Goal: Information Seeking & Learning: Compare options

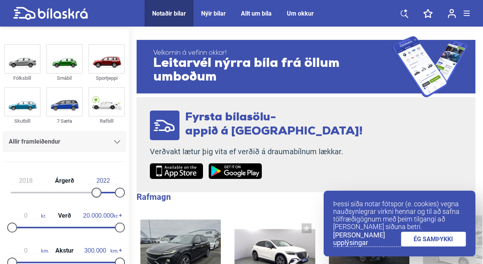
type input "2019"
drag, startPoint x: 11, startPoint y: 189, endPoint x: 101, endPoint y: 197, distance: 89.9
click at [101, 197] on div "2019 Árgerð 2022" at bounding box center [64, 185] width 123 height 35
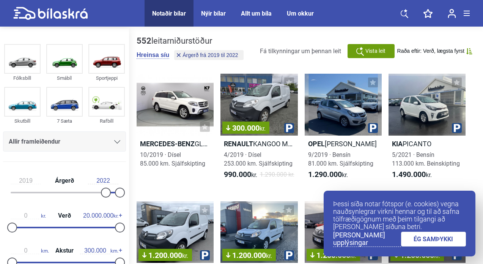
click at [101, 190] on div at bounding box center [106, 192] width 10 height 10
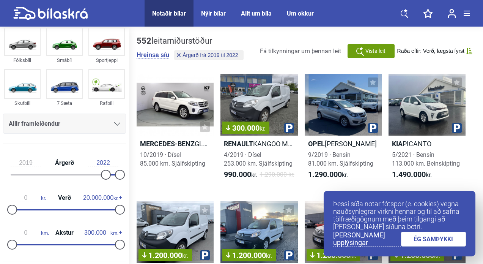
scroll to position [18, 0]
drag, startPoint x: 118, startPoint y: 176, endPoint x: 125, endPoint y: 176, distance: 7.6
click at [125, 176] on div "2019 Árgerð 2022 0 kr. Verð 20.000.000 kr. 0 km. Akstur 300.000 km." at bounding box center [64, 201] width 129 height 105
type input "4.500.000"
drag, startPoint x: 118, startPoint y: 211, endPoint x: 37, endPoint y: 211, distance: 81.2
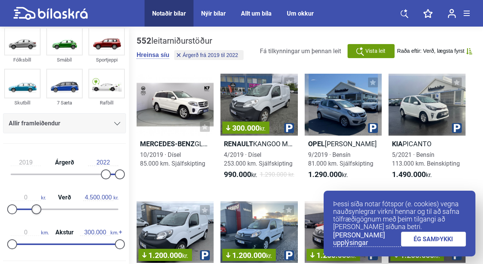
click at [37, 211] on div at bounding box center [36, 209] width 10 height 10
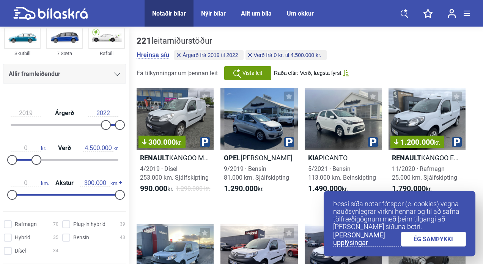
scroll to position [70, 0]
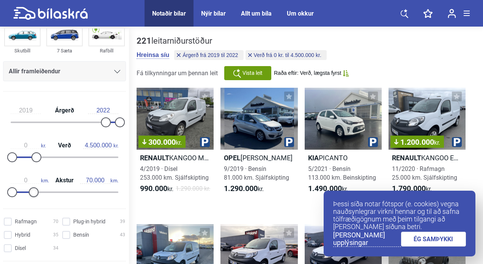
type input "80.000"
drag, startPoint x: 118, startPoint y: 192, endPoint x: 41, endPoint y: 194, distance: 77.0
click at [41, 194] on div at bounding box center [41, 192] width 10 height 10
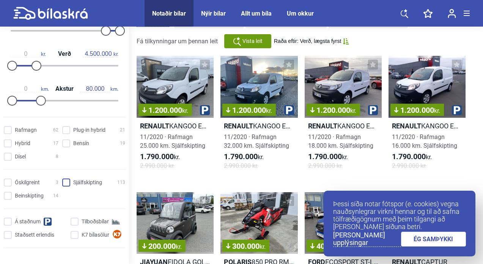
scroll to position [162, 0]
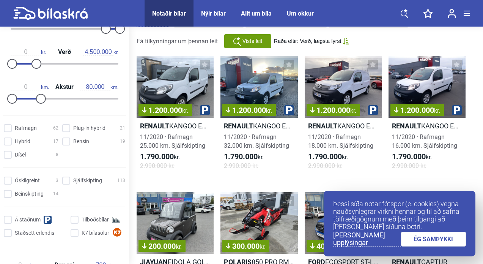
click at [62, 176] on div "Óskilgreint 3 Sjálfskipting 113 Beinskipting 14 Á staðnum Tilboðsbílar Staðsett…" at bounding box center [64, 213] width 129 height 78
click at [66, 182] on input "Sjálfskipting 113" at bounding box center [94, 181] width 63 height 8
checkbox input "true"
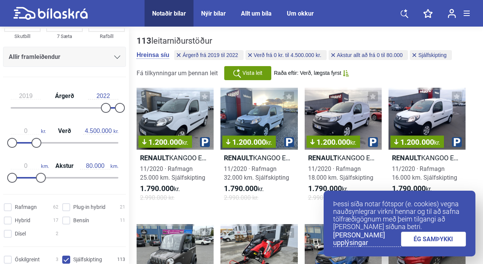
scroll to position [83, 0]
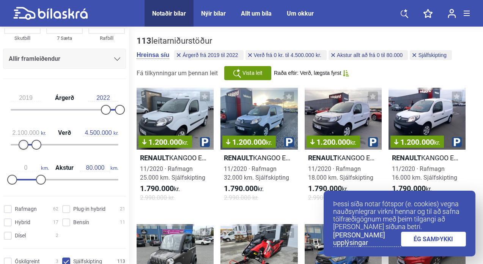
type input "2.000.000"
drag, startPoint x: 12, startPoint y: 146, endPoint x: 22, endPoint y: 145, distance: 10.7
click at [22, 145] on div at bounding box center [23, 145] width 10 height 10
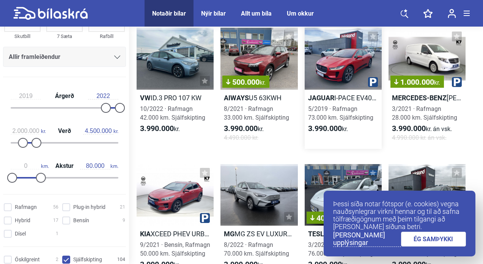
scroll to position [2324, 0]
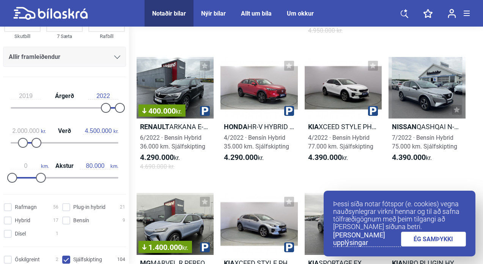
scroll to position [3089, 0]
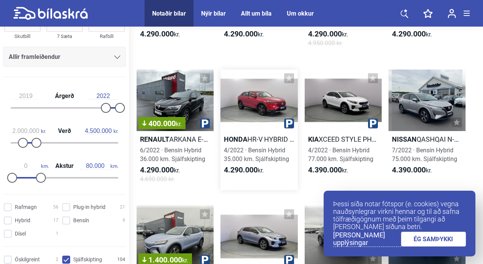
click at [283, 106] on div at bounding box center [258, 100] width 77 height 62
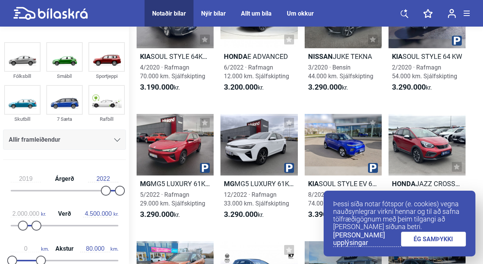
scroll to position [833, 0]
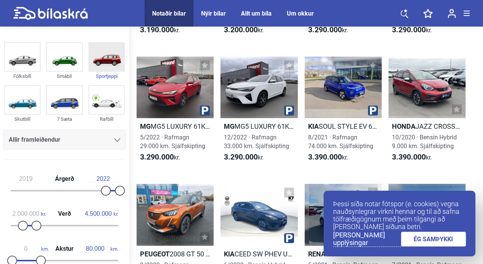
click at [105, 60] on img at bounding box center [106, 57] width 35 height 28
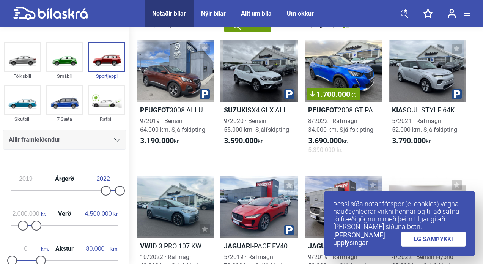
scroll to position [60, 0]
click at [114, 139] on icon at bounding box center [117, 139] width 6 height 3
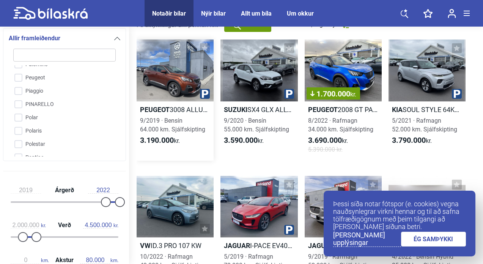
scroll to position [1405, 0]
click at [115, 40] on icon at bounding box center [117, 38] width 6 height 3
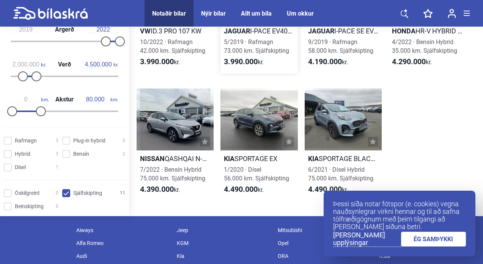
scroll to position [286, 0]
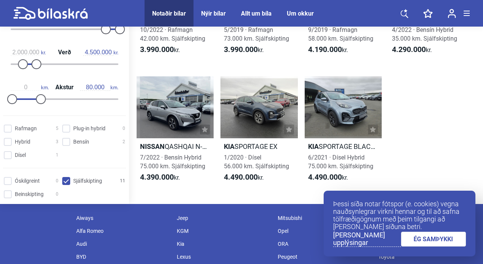
click at [395, 70] on div "Load More" at bounding box center [404, 132] width 33 height 127
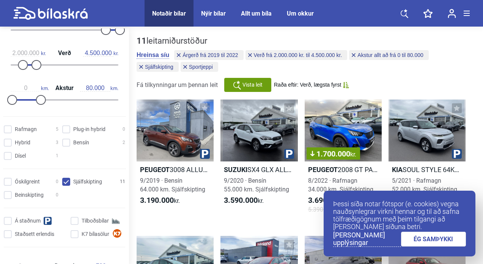
scroll to position [128, 0]
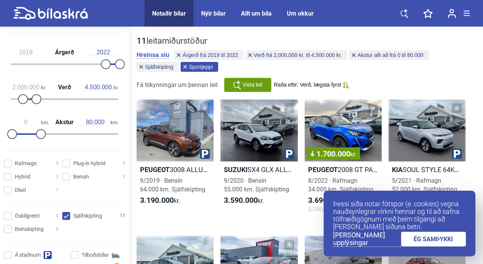
click at [187, 66] on icon at bounding box center [185, 67] width 4 height 4
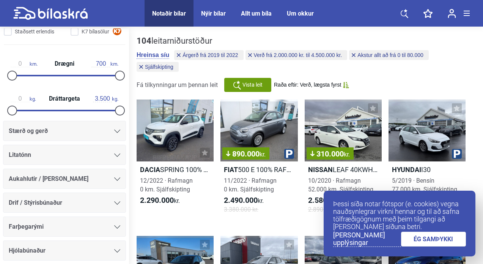
scroll to position [384, 0]
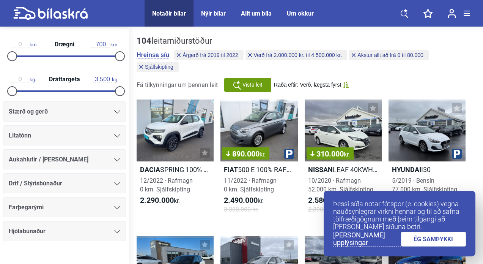
click at [80, 117] on div "Stærð og gerð" at bounding box center [65, 111] width 112 height 11
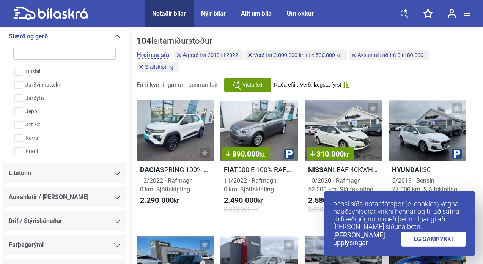
scroll to position [434, 0]
click at [17, 104] on input "Jeppi" at bounding box center [59, 101] width 103 height 13
checkbox input "true"
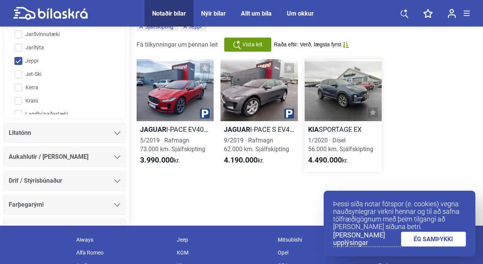
scroll to position [43, 0]
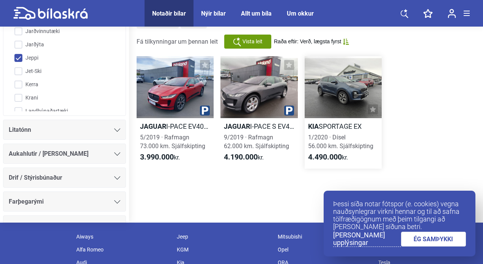
click at [336, 93] on div at bounding box center [343, 87] width 77 height 62
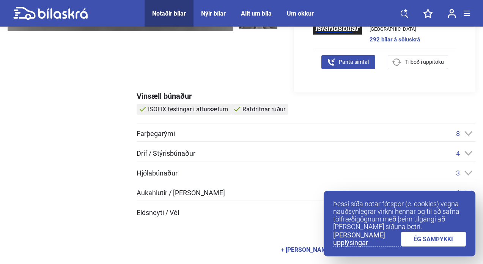
scroll to position [239, 0]
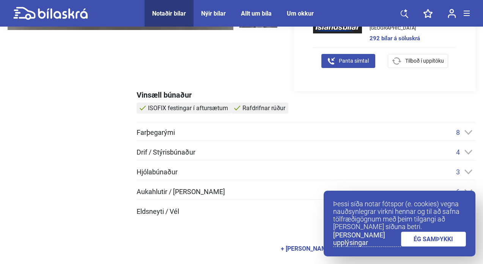
click at [230, 131] on div "Farþegarými 8" at bounding box center [306, 132] width 339 height 8
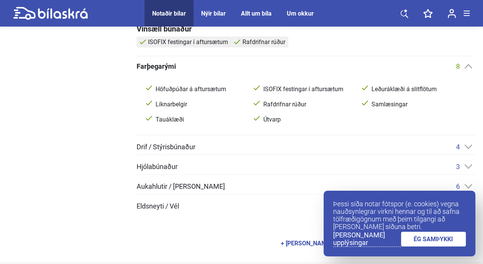
scroll to position [310, 0]
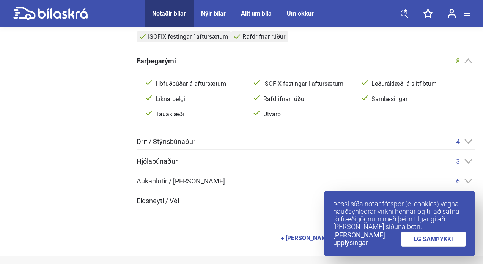
click at [225, 145] on div "Drif / Stýrisbúnaður 4" at bounding box center [306, 141] width 339 height 8
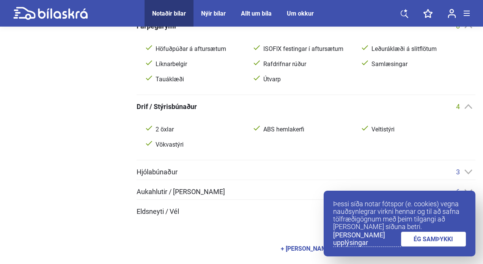
scroll to position [348, 0]
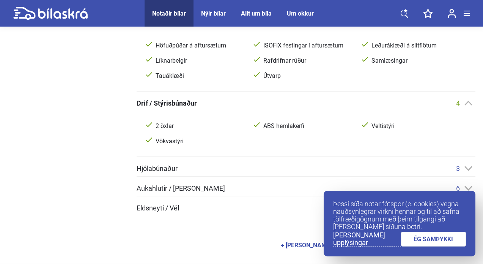
click at [212, 166] on div "Hjólabúnaður 3" at bounding box center [306, 168] width 339 height 8
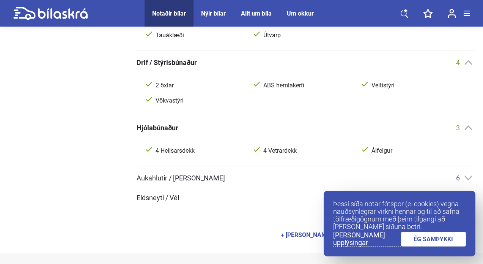
scroll to position [390, 0]
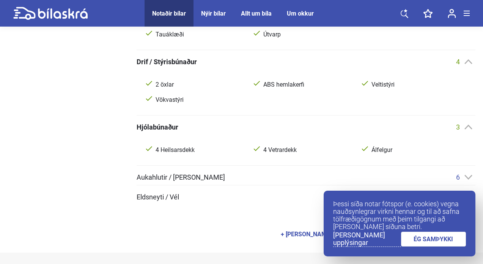
click at [235, 174] on div "Aukahlutir / Annar búnaður 6" at bounding box center [306, 177] width 339 height 8
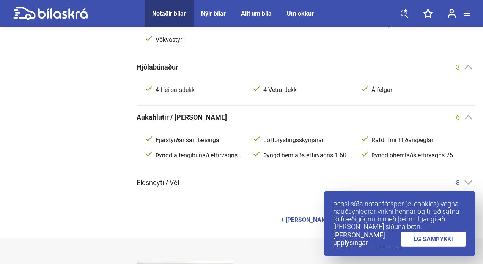
scroll to position [450, 0]
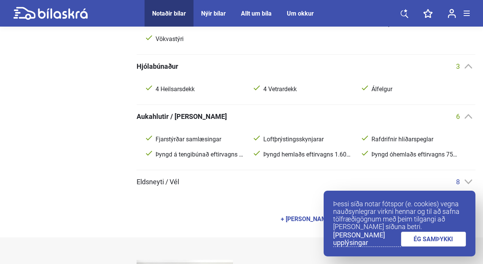
click at [239, 184] on div "Eldsneyti / Vél 8" at bounding box center [306, 182] width 339 height 8
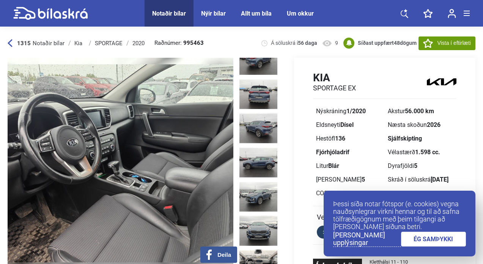
scroll to position [0, 0]
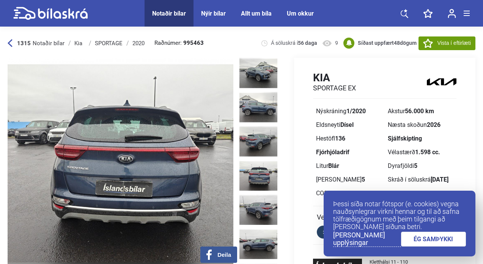
click at [262, 173] on img at bounding box center [258, 175] width 38 height 30
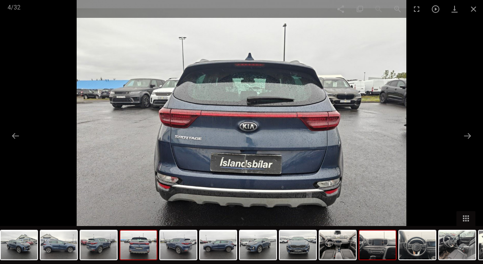
click at [372, 241] on img at bounding box center [377, 244] width 36 height 29
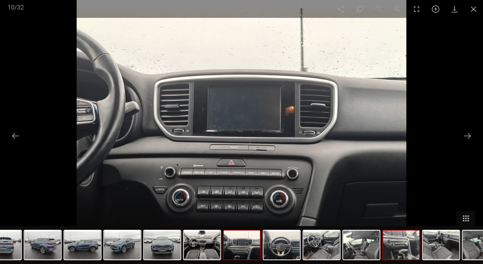
click at [401, 249] on img at bounding box center [401, 244] width 36 height 29
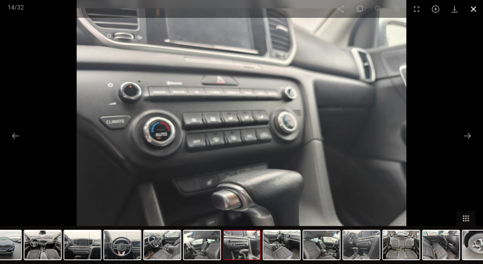
click at [472, 9] on span at bounding box center [473, 9] width 19 height 18
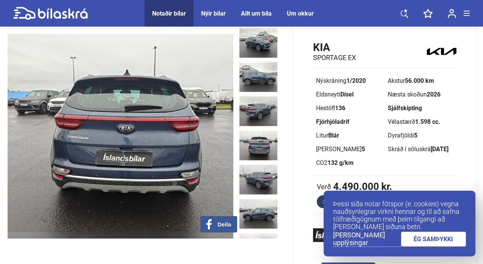
scroll to position [30, 0]
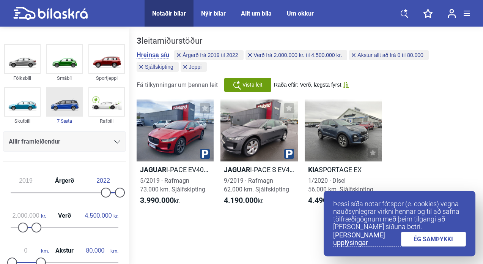
click at [72, 106] on img at bounding box center [64, 102] width 35 height 28
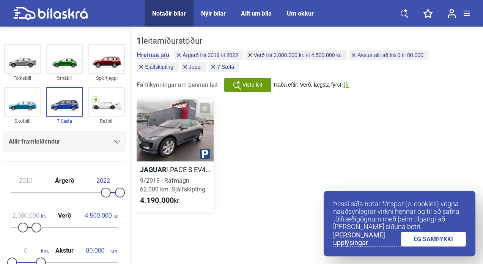
click at [178, 142] on div at bounding box center [175, 130] width 77 height 62
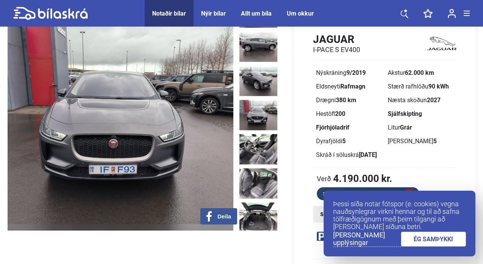
scroll to position [150, 0]
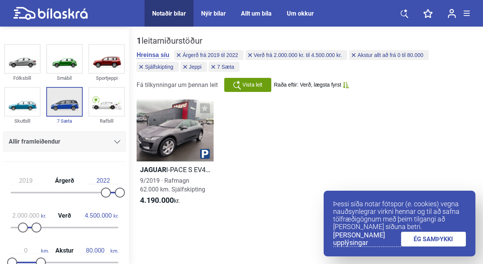
click at [71, 97] on img at bounding box center [64, 102] width 35 height 28
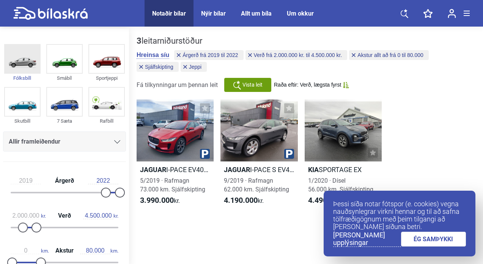
click at [28, 64] on img at bounding box center [22, 59] width 35 height 28
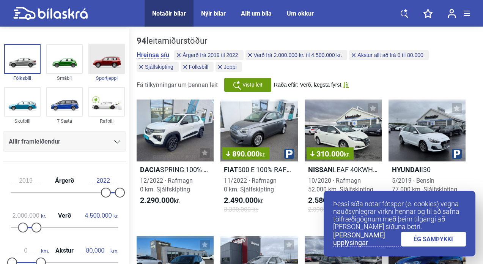
click at [108, 66] on img at bounding box center [106, 59] width 35 height 28
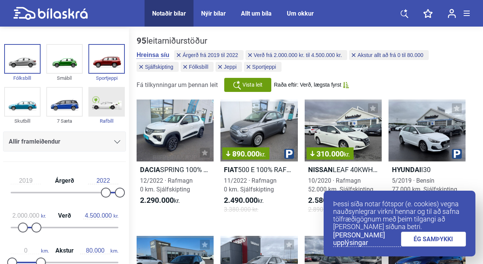
click at [107, 99] on img at bounding box center [106, 102] width 35 height 28
checkbox input "true"
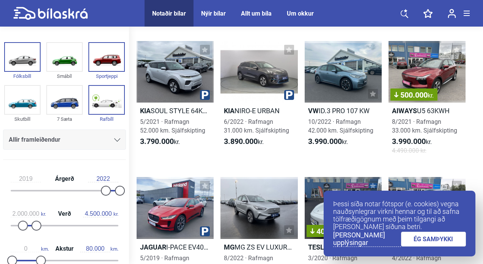
scroll to position [1122, 0]
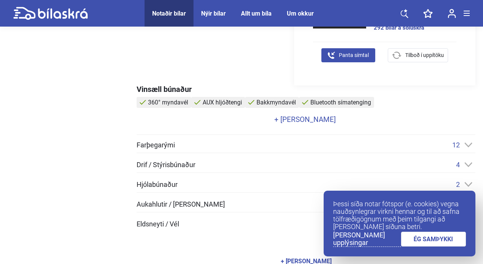
scroll to position [274, 0]
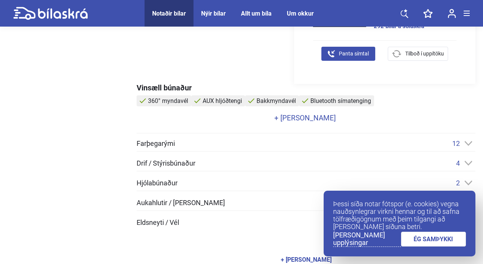
click at [309, 115] on link "+ [PERSON_NAME]" at bounding box center [305, 117] width 337 height 7
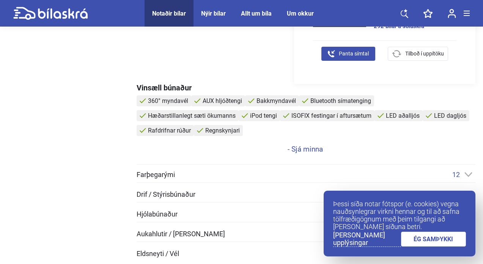
click at [196, 172] on div "Farþegarými 12" at bounding box center [306, 174] width 339 height 8
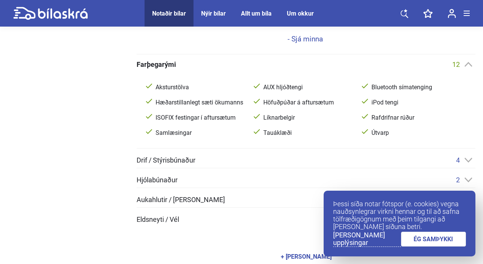
scroll to position [400, 0]
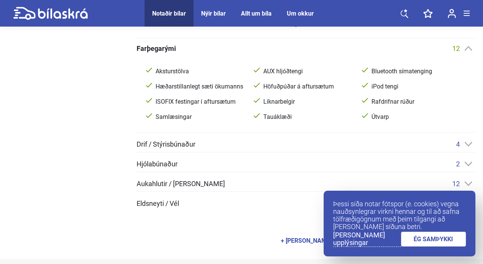
click at [180, 146] on span "Drif / Stýrisbúnaður" at bounding box center [166, 144] width 59 height 7
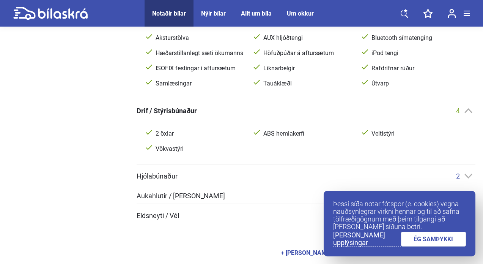
scroll to position [440, 0]
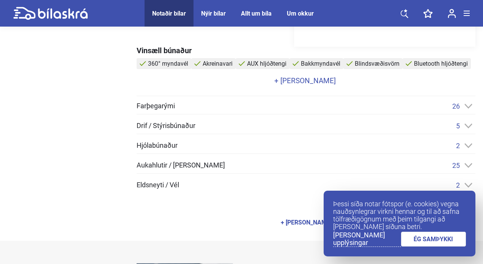
scroll to position [283, 0]
click at [314, 82] on link "+ [PERSON_NAME]" at bounding box center [305, 80] width 337 height 7
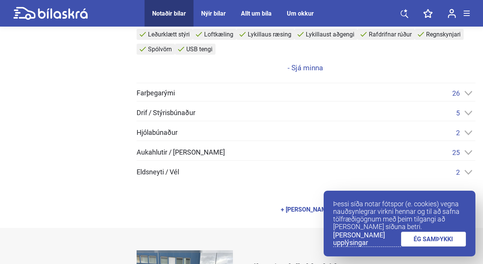
scroll to position [378, 0]
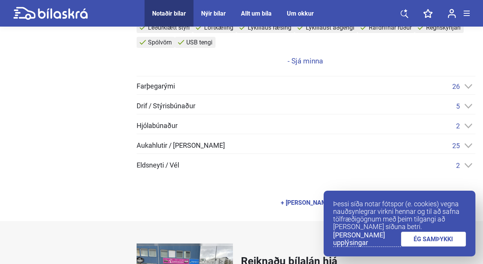
click at [284, 108] on div "Drif / Stýrisbúnaður 5" at bounding box center [306, 106] width 339 height 8
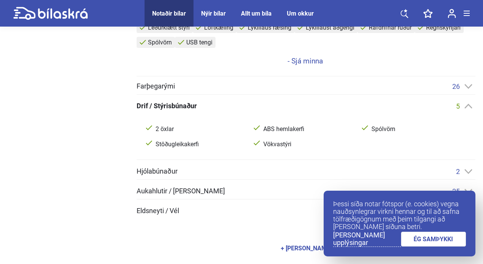
click at [276, 87] on div "Farþegarými 26" at bounding box center [306, 86] width 339 height 8
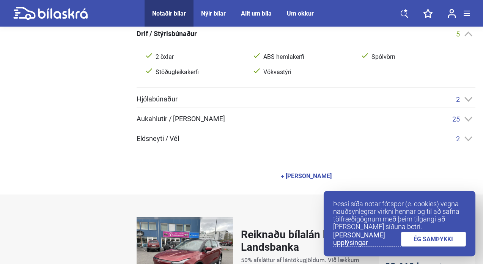
scroll to position [600, 0]
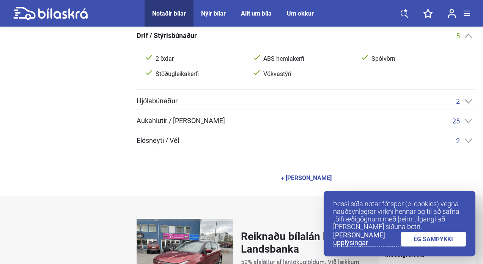
click at [237, 137] on div "Eldsneyti / Vél 2" at bounding box center [306, 141] width 339 height 8
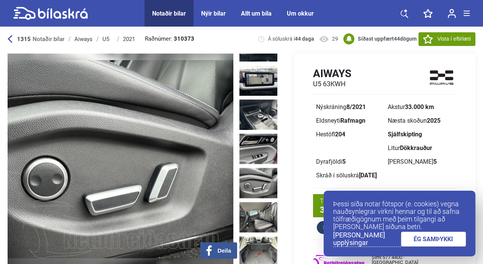
scroll to position [3, 0]
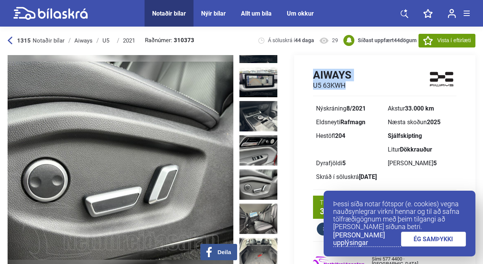
drag, startPoint x: 345, startPoint y: 85, endPoint x: 312, endPoint y: 73, distance: 35.3
click at [312, 73] on div "Aiways U5 63KWH Nýskráning 8/2021 Akstur 33.000 km Eldsneyti Rafmagn Næsta skoð…" at bounding box center [384, 151] width 181 height 167
copy div "Aiways U5 63KWH"
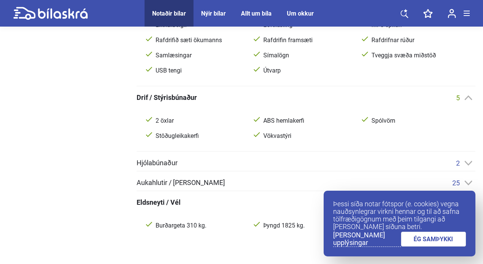
scroll to position [502, 0]
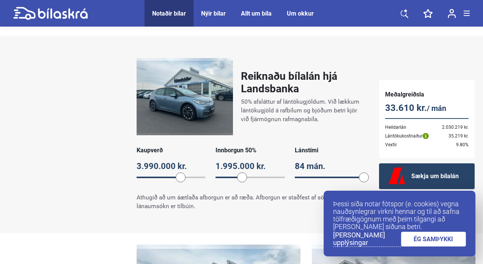
scroll to position [494, 0]
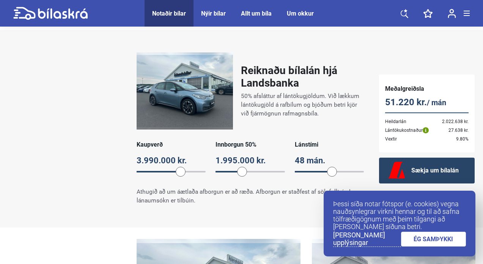
drag, startPoint x: 363, startPoint y: 171, endPoint x: 332, endPoint y: 171, distance: 30.3
click at [332, 171] on span at bounding box center [332, 172] width 10 height 10
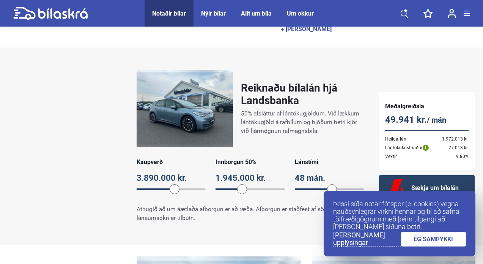
drag, startPoint x: 178, startPoint y: 189, endPoint x: 172, endPoint y: 188, distance: 6.1
click at [172, 188] on span at bounding box center [175, 189] width 10 height 10
drag, startPoint x: 172, startPoint y: 188, endPoint x: 150, endPoint y: 186, distance: 21.7
click at [150, 186] on span at bounding box center [149, 189] width 10 height 10
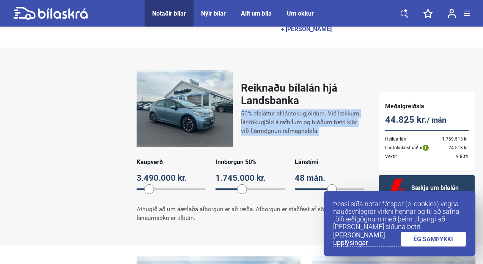
drag, startPoint x: 318, startPoint y: 132, endPoint x: 239, endPoint y: 115, distance: 79.8
click at [239, 115] on div "Reiknaðu bílalán hjá Landsbanka 50% afsláttur af lántökugjöldum. Við lækkum lán…" at bounding box center [250, 108] width 227 height 77
click at [326, 133] on p "50% afsláttur af lántökugjöldum. Við lækkum lántökugjöld á rafbílum og bjóðum b…" at bounding box center [302, 122] width 123 height 26
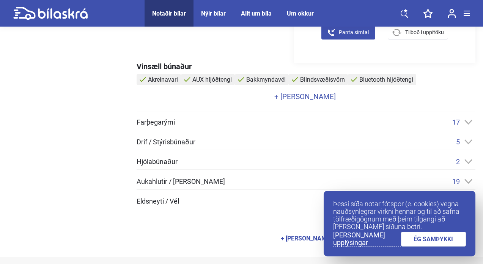
scroll to position [225, 0]
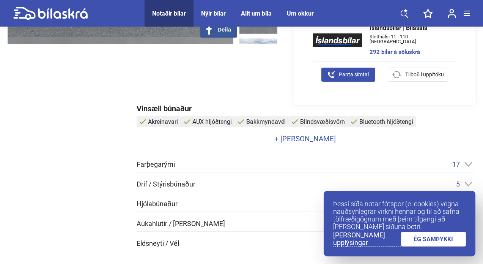
click at [313, 139] on link "+ [PERSON_NAME]" at bounding box center [305, 138] width 337 height 7
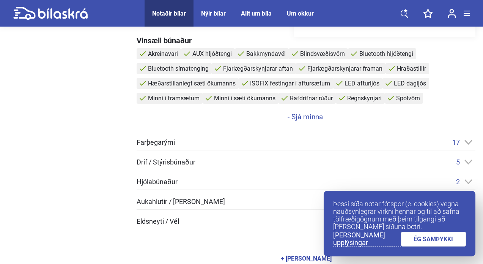
scroll to position [337, 0]
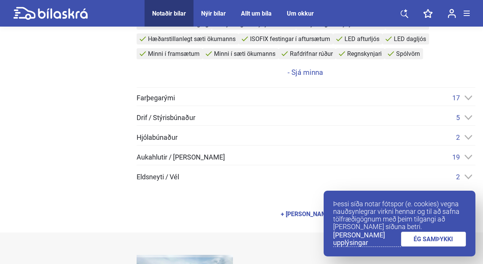
click at [215, 100] on div "Farþegarými 17" at bounding box center [306, 98] width 339 height 8
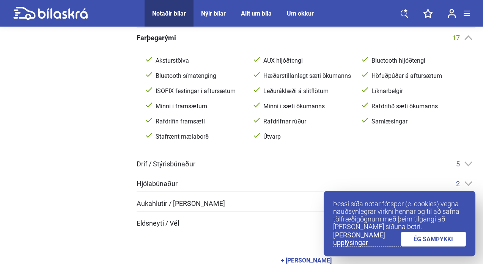
scroll to position [414, 0]
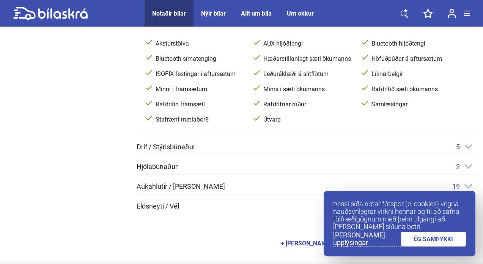
click at [208, 186] on span "Aukahlutir / [PERSON_NAME]" at bounding box center [181, 186] width 88 height 7
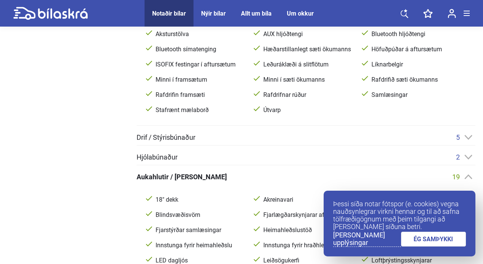
scroll to position [422, 0]
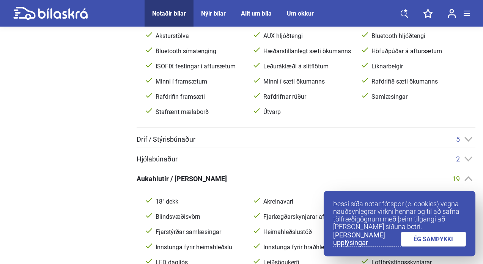
click at [210, 157] on div "Hjólabúnaður 2" at bounding box center [306, 159] width 339 height 8
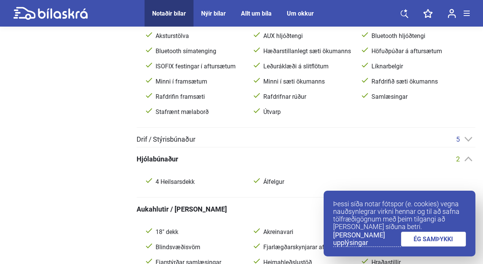
click at [210, 137] on div "Drif / Stýrisbúnaður 5" at bounding box center [306, 139] width 339 height 8
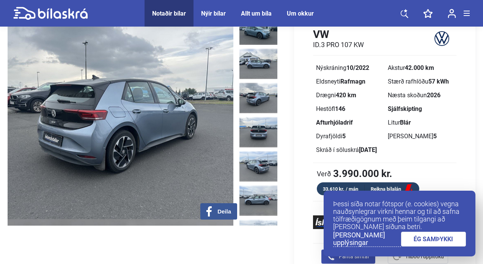
scroll to position [42, 0]
